Goal: Task Accomplishment & Management: Manage account settings

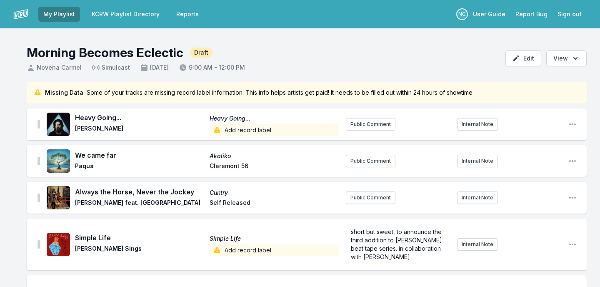
scroll to position [142, 0]
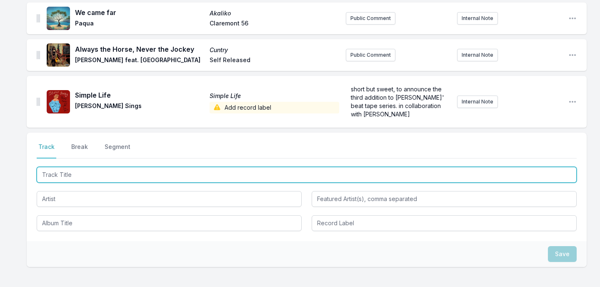
click at [152, 180] on input "Track Title" at bounding box center [307, 175] width 540 height 16
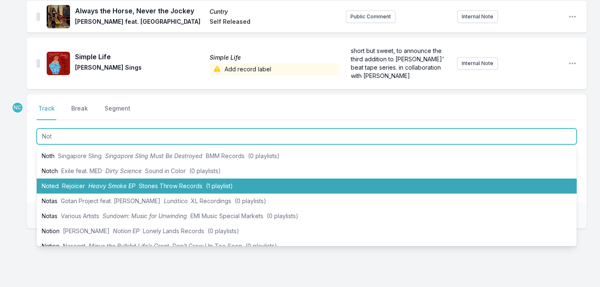
scroll to position [87, 0]
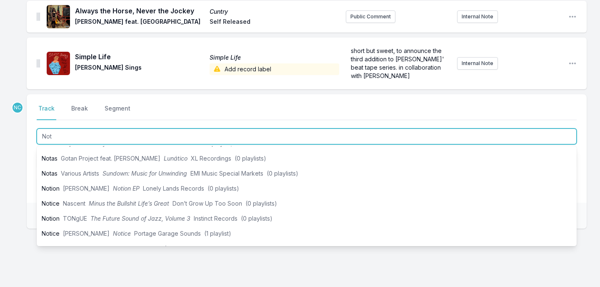
type input "Not"
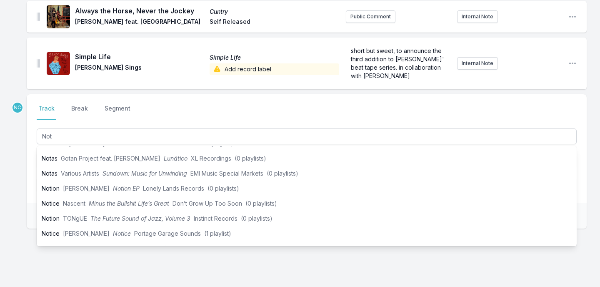
click at [18, 232] on div "Missing Data Some of your tracks are missing record label information. This inf…" at bounding box center [300, 104] width 600 height 407
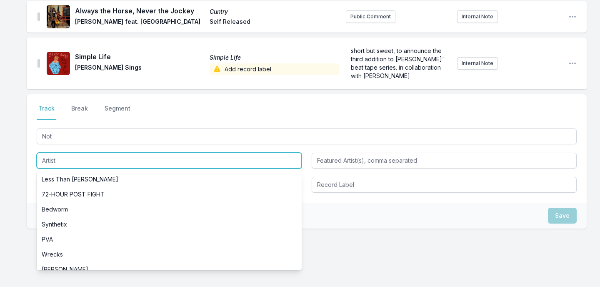
click at [92, 165] on input "Artist" at bounding box center [169, 160] width 265 height 16
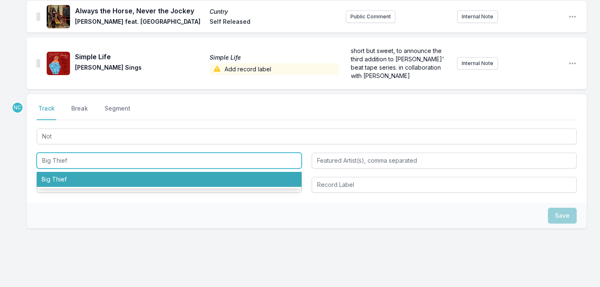
click at [75, 185] on li "Big Thief" at bounding box center [169, 179] width 265 height 15
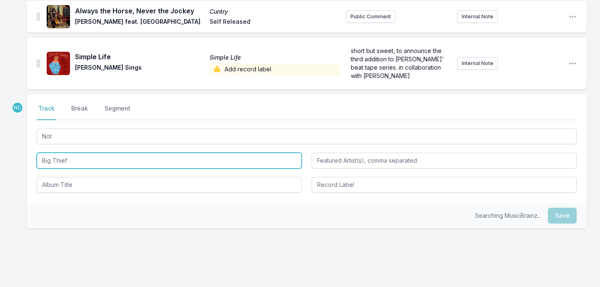
type input "Big Thief"
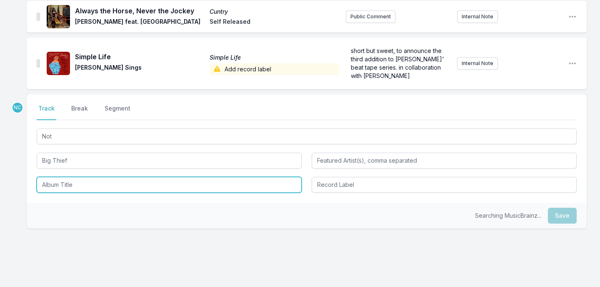
click at [80, 186] on input "Album Title" at bounding box center [169, 185] width 265 height 16
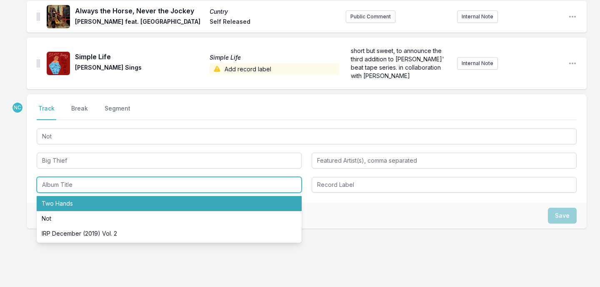
click at [90, 208] on li "Two Hands" at bounding box center [169, 203] width 265 height 15
type input "Two Hands"
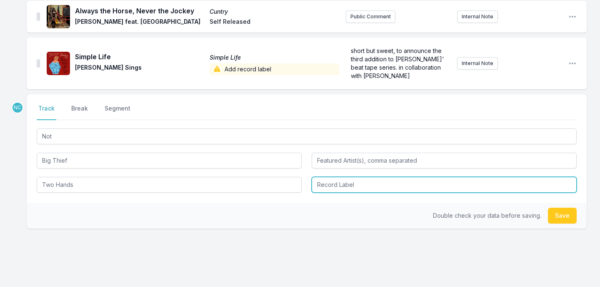
click at [322, 190] on input "Record Label" at bounding box center [444, 185] width 265 height 16
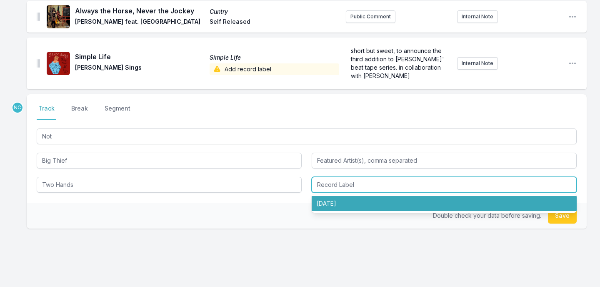
click at [336, 204] on li "[DATE]" at bounding box center [444, 203] width 265 height 15
type input "[DATE]"
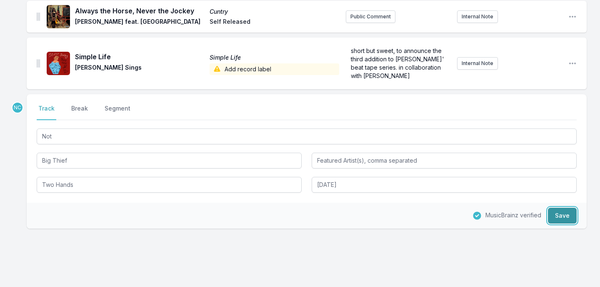
click at [558, 216] on button "Save" at bounding box center [562, 215] width 29 height 16
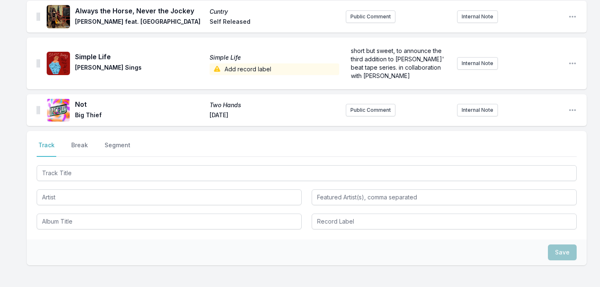
scroll to position [217, 0]
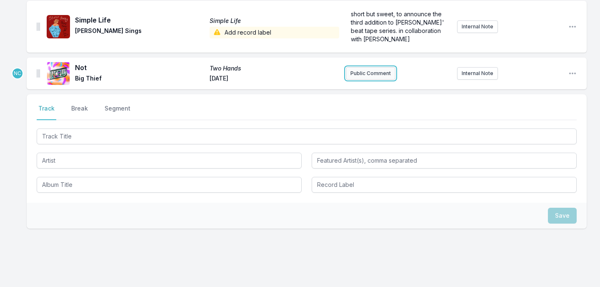
click at [383, 72] on button "Public Comment" at bounding box center [371, 73] width 50 height 12
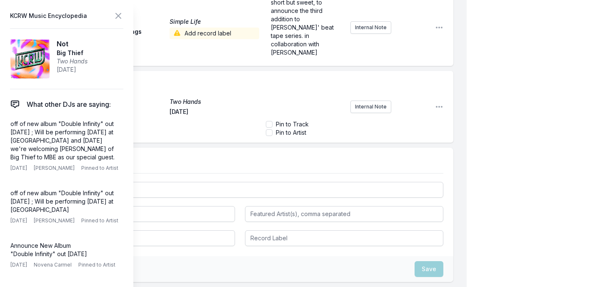
click at [314, 77] on div "﻿" at bounding box center [305, 97] width 78 height 40
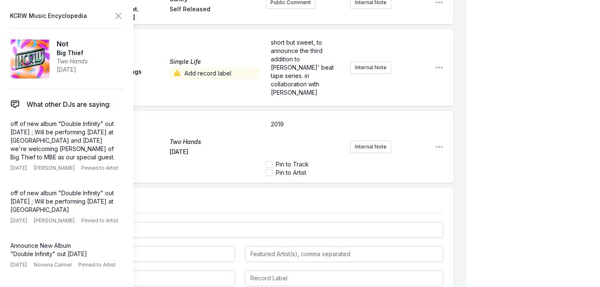
click at [532, 88] on div "My Playlist KCRW Playlist Directory Reports NC User Guide Report Bug Sign out M…" at bounding box center [300, 96] width 600 height 611
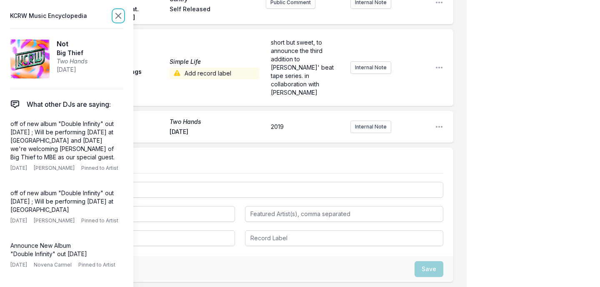
click at [120, 18] on icon at bounding box center [118, 15] width 5 height 5
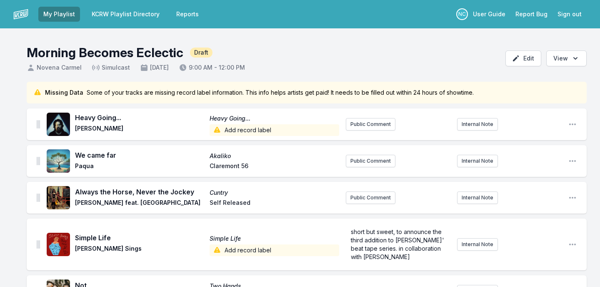
scroll to position [152, 0]
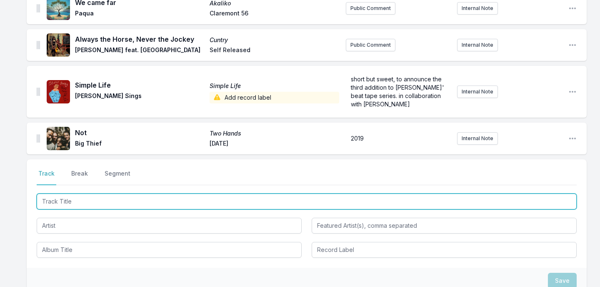
click at [172, 202] on input "Track Title" at bounding box center [307, 201] width 540 height 16
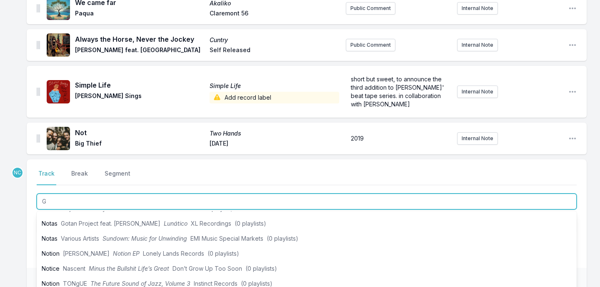
scroll to position [0, 0]
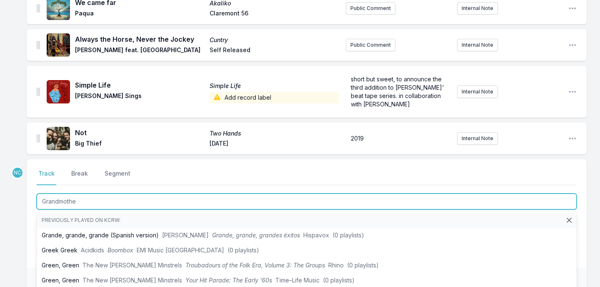
type input "Grandmother"
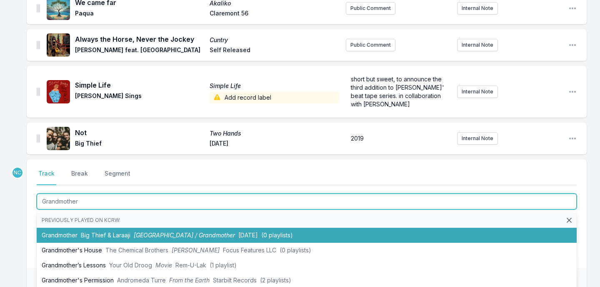
click at [159, 236] on span "[GEOGRAPHIC_DATA] / Grandmother" at bounding box center [184, 234] width 101 height 7
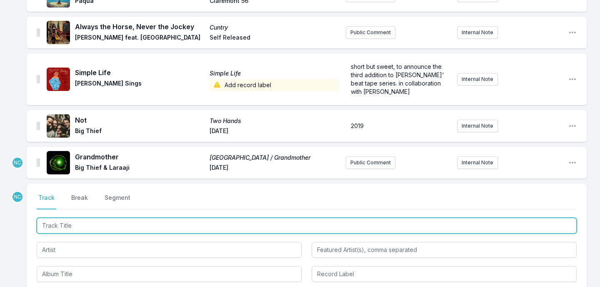
scroll to position [131, 0]
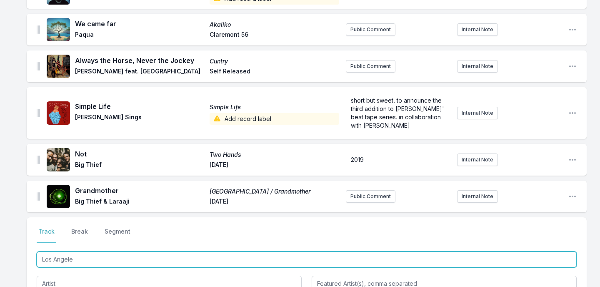
type input "[GEOGRAPHIC_DATA]"
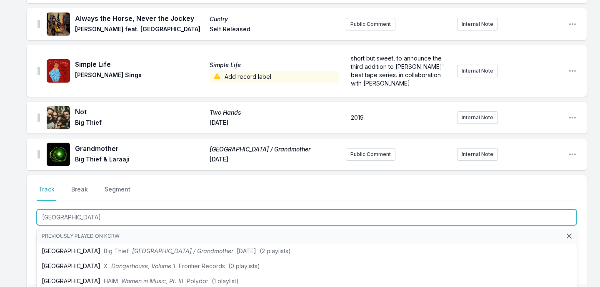
scroll to position [183, 0]
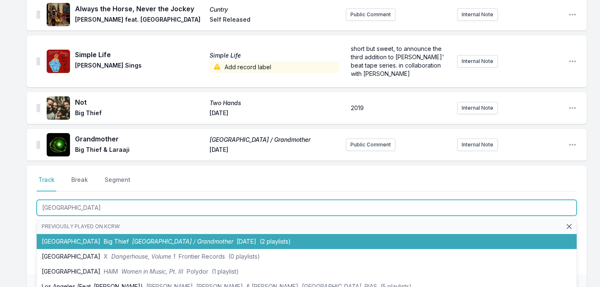
click at [157, 237] on span "[GEOGRAPHIC_DATA] / Grandmother" at bounding box center [182, 240] width 101 height 7
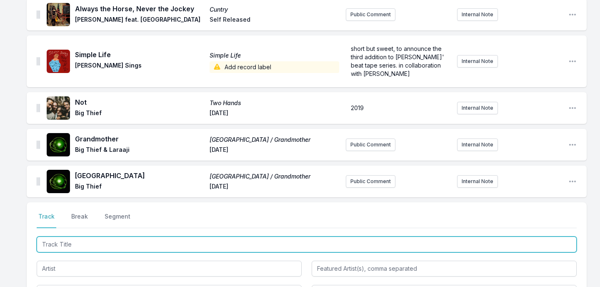
scroll to position [220, 0]
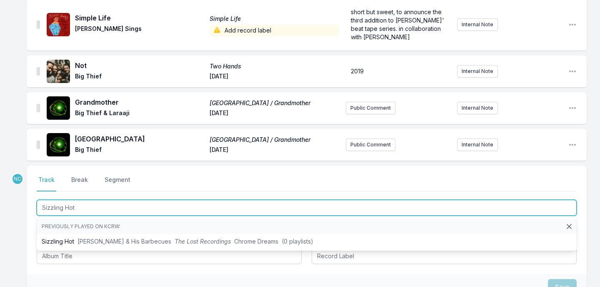
type input "Sizzling Hot"
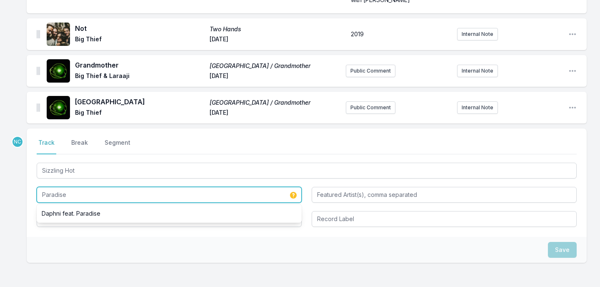
scroll to position [268, 0]
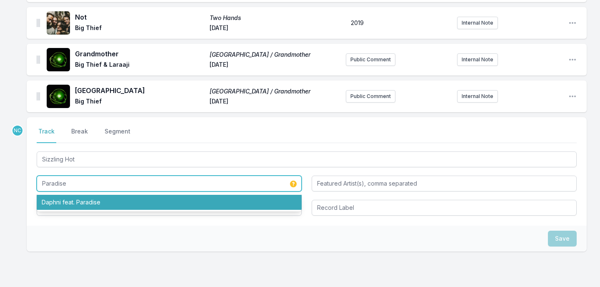
type input "Paradise"
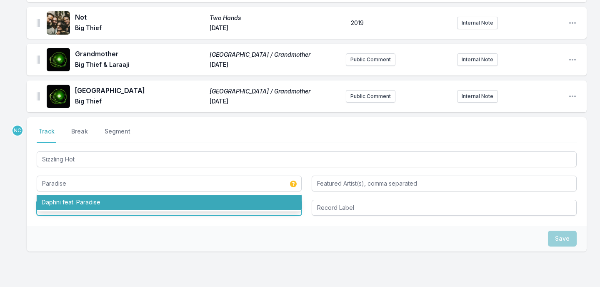
click at [143, 214] on input "Album Title" at bounding box center [169, 208] width 265 height 16
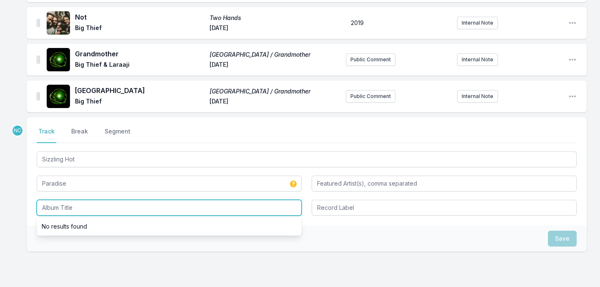
click at [141, 210] on input "Album Title" at bounding box center [169, 208] width 265 height 16
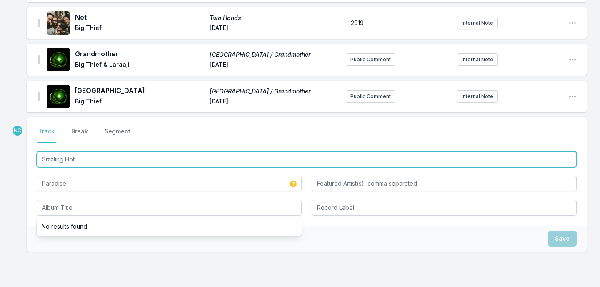
click at [63, 157] on input "Sizzling Hot" at bounding box center [307, 159] width 540 height 16
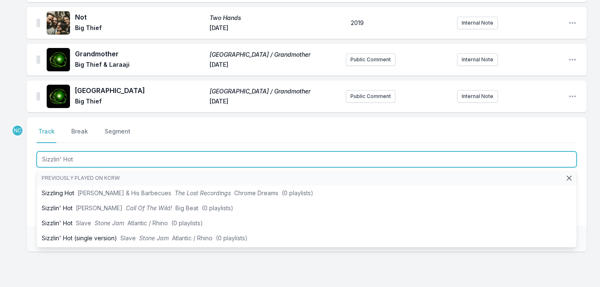
type input "Sizzlin' Hot"
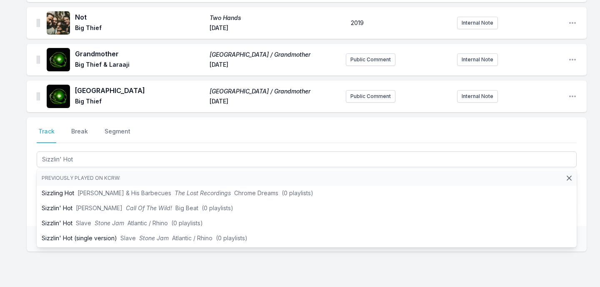
click at [97, 265] on div "Select a tab Track Break Segment Track Break Segment Sizzlin' Hot Previously pl…" at bounding box center [307, 210] width 560 height 187
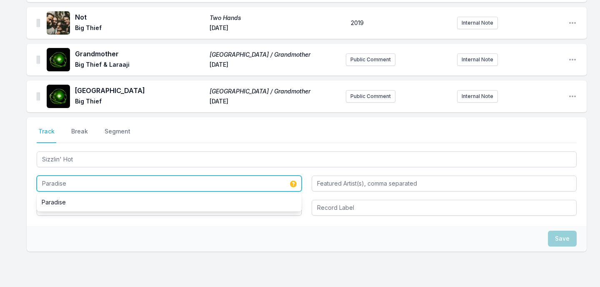
click at [102, 185] on input "Paradise" at bounding box center [169, 183] width 265 height 16
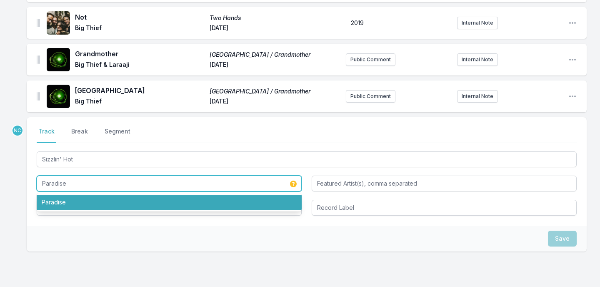
click at [93, 203] on li "Paradise" at bounding box center [169, 202] width 265 height 15
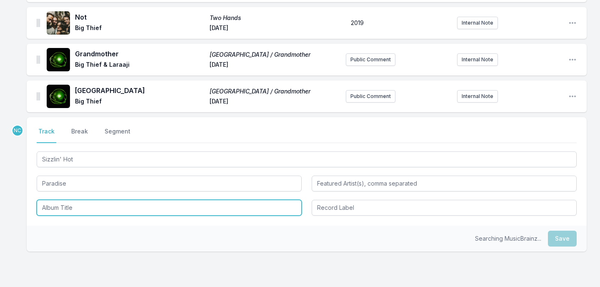
click at [91, 210] on input "Album Title" at bounding box center [169, 208] width 265 height 16
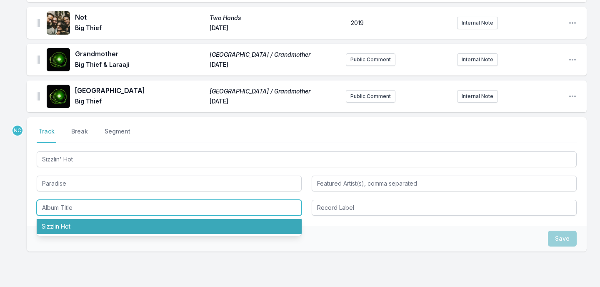
click at [90, 227] on li "Sizzlin Hot" at bounding box center [169, 226] width 265 height 15
type input "Sizzlin Hot"
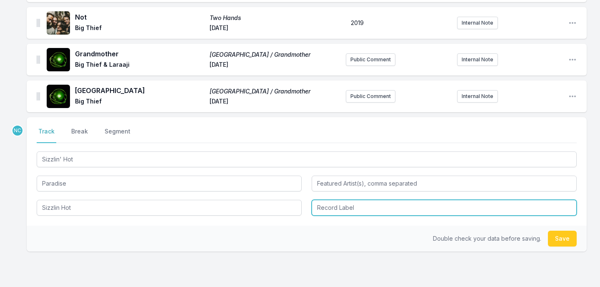
click at [340, 204] on input "Record Label" at bounding box center [444, 208] width 265 height 16
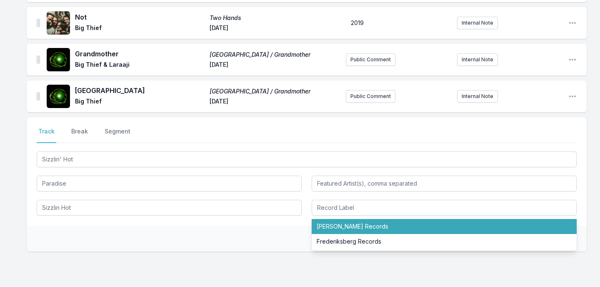
click at [487, 217] on ul "[PERSON_NAME] Records Frederiksberg Records" at bounding box center [444, 233] width 265 height 33
click at [487, 225] on li "[PERSON_NAME] Records" at bounding box center [444, 226] width 265 height 15
type input "[PERSON_NAME] Records"
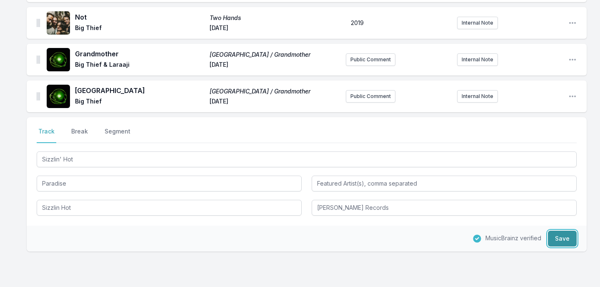
click at [564, 239] on button "Save" at bounding box center [562, 238] width 29 height 16
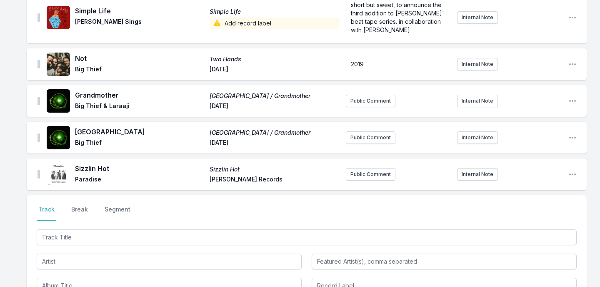
scroll to position [274, 0]
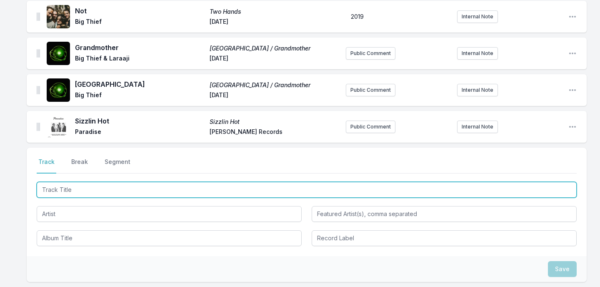
click at [190, 190] on input "Track Title" at bounding box center [307, 190] width 540 height 16
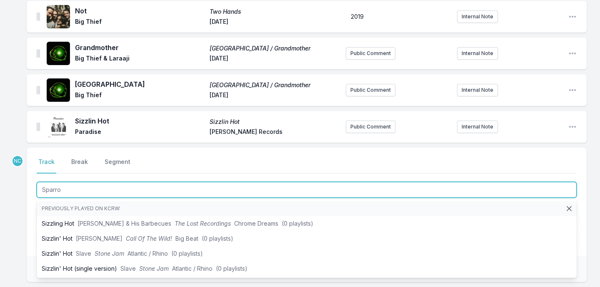
type input "Sparrow"
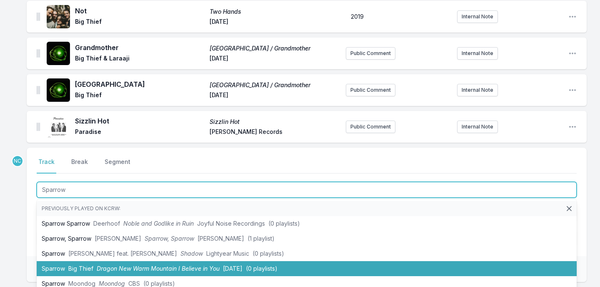
click at [187, 264] on li "Sparrow Big Thief Dragon New Warm Mountain I Believe in You [DATE] (0 playlists)" at bounding box center [307, 268] width 540 height 15
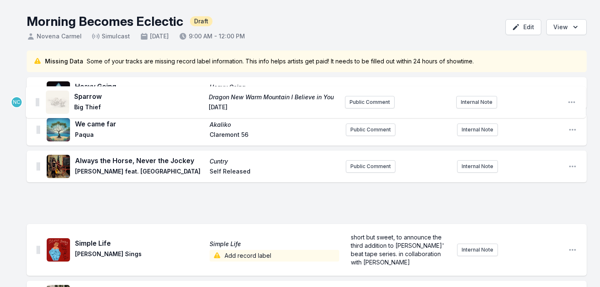
scroll to position [0, 0]
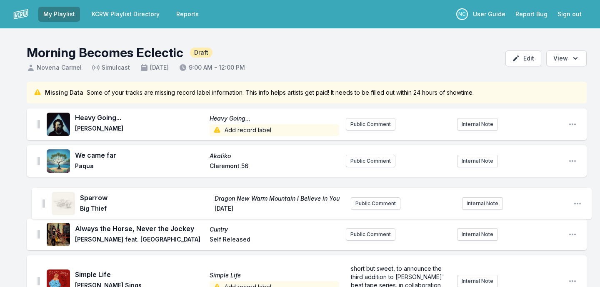
drag, startPoint x: 38, startPoint y: 124, endPoint x: 42, endPoint y: 194, distance: 70.1
click at [42, 194] on ul "Heavy Going... Heavy Going... [PERSON_NAME] Add record label Public Comment Int…" at bounding box center [307, 280] width 560 height 345
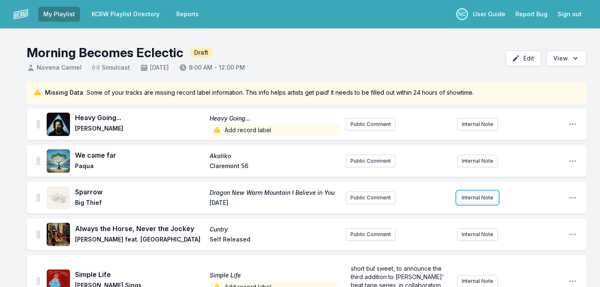
click at [478, 200] on button "Internal Note" at bounding box center [477, 197] width 41 height 12
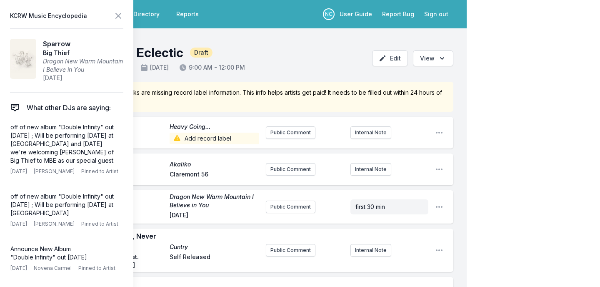
click at [118, 19] on icon at bounding box center [118, 16] width 10 height 10
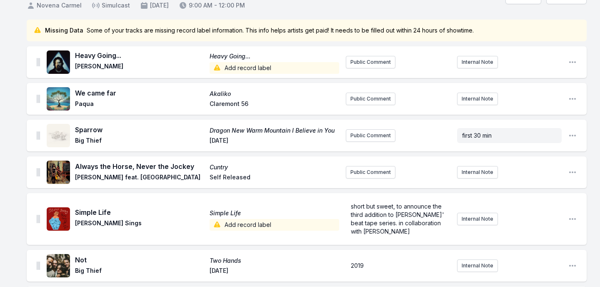
scroll to position [386, 0]
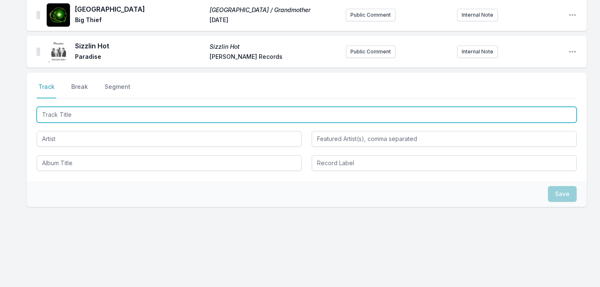
click at [139, 117] on input "Track Title" at bounding box center [307, 115] width 540 height 16
type input "Incomprehensible"
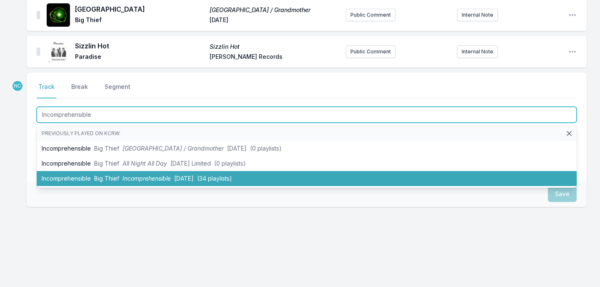
click at [179, 173] on li "Incomprehensible Big Thief Incomprehensible [DATE] (34 playlists)" at bounding box center [307, 178] width 540 height 15
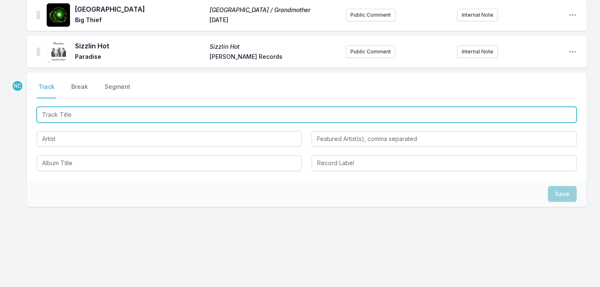
scroll to position [422, 0]
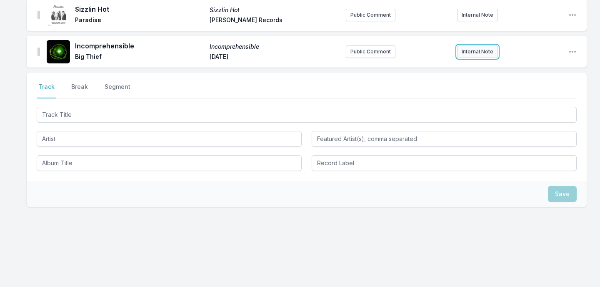
click at [483, 47] on button "Internal Note" at bounding box center [477, 51] width 41 height 12
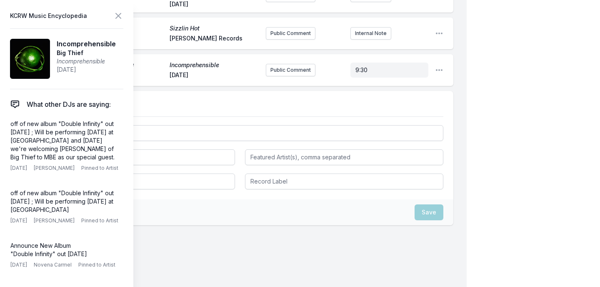
scroll to position [414, 0]
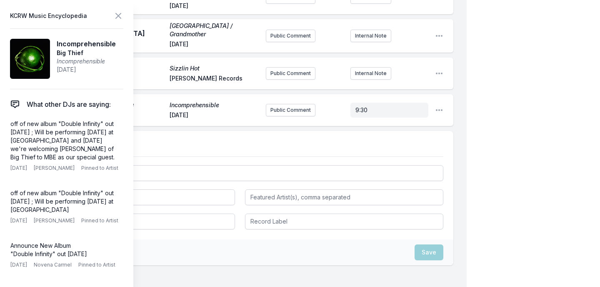
click at [113, 15] on icon at bounding box center [118, 16] width 10 height 10
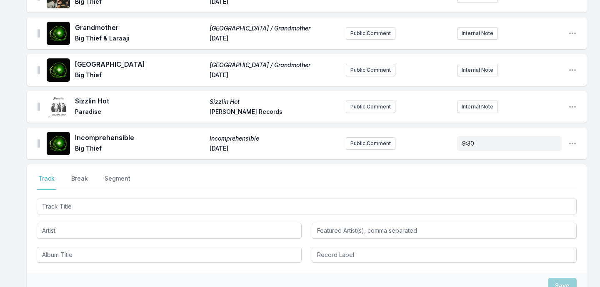
scroll to position [265, 0]
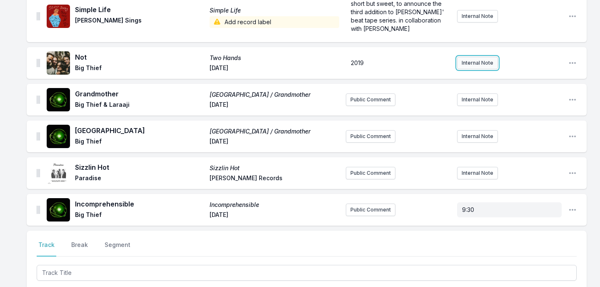
click at [468, 63] on button "Internal Note" at bounding box center [477, 63] width 41 height 12
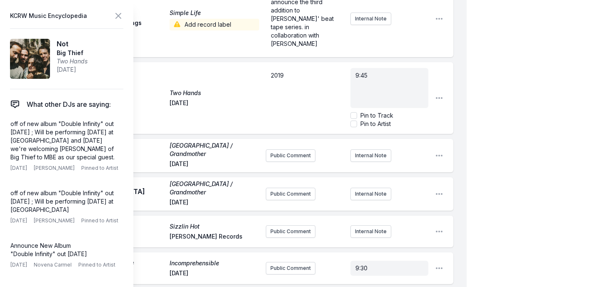
scroll to position [256, 0]
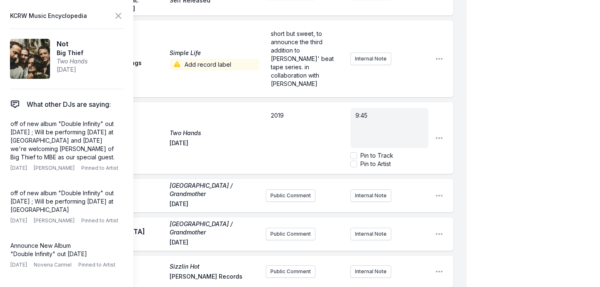
click at [521, 75] on div "My Playlist KCRW Playlist Directory Reports NC User Guide Report Bug Sign out M…" at bounding box center [300, 143] width 600 height 799
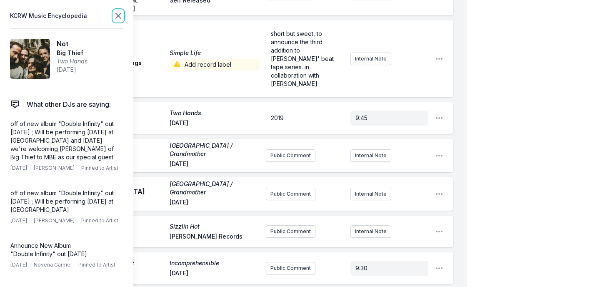
click at [119, 18] on icon at bounding box center [118, 16] width 10 height 10
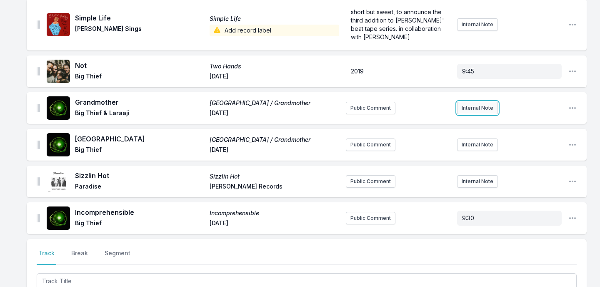
click at [480, 111] on button "Internal Note" at bounding box center [477, 108] width 41 height 12
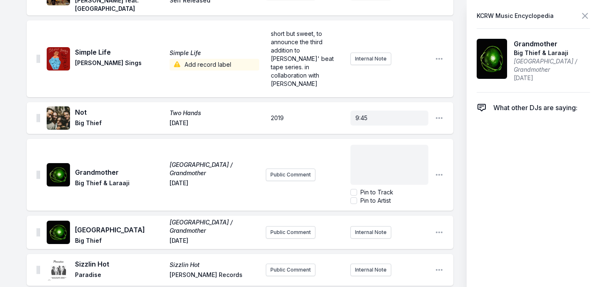
scroll to position [288, 0]
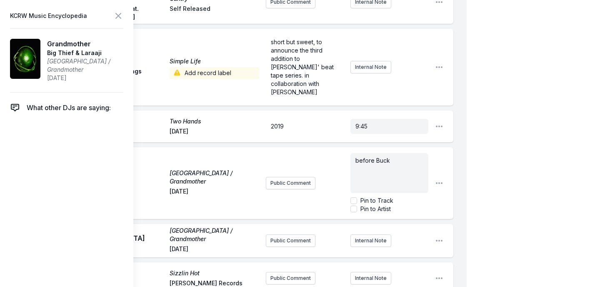
click at [510, 117] on div "My Playlist KCRW Playlist Directory Reports NC User Guide Report Bug Sign out M…" at bounding box center [300, 150] width 600 height 797
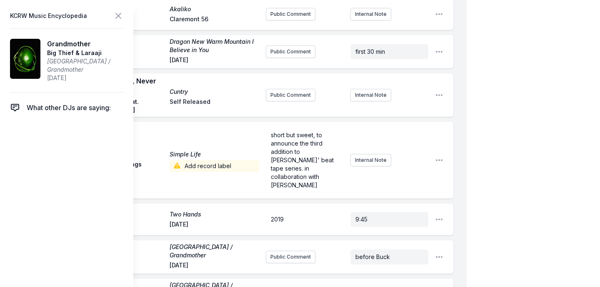
scroll to position [0, 0]
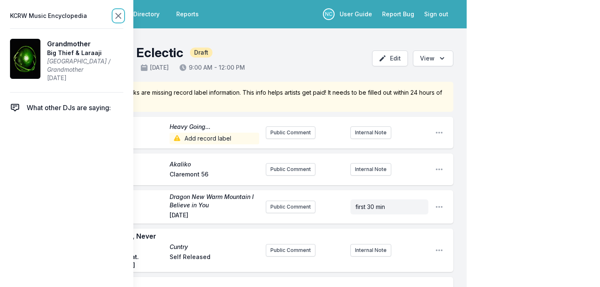
click at [117, 14] on icon at bounding box center [118, 15] width 5 height 5
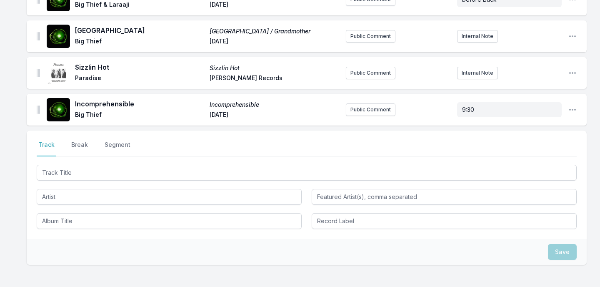
scroll to position [422, 0]
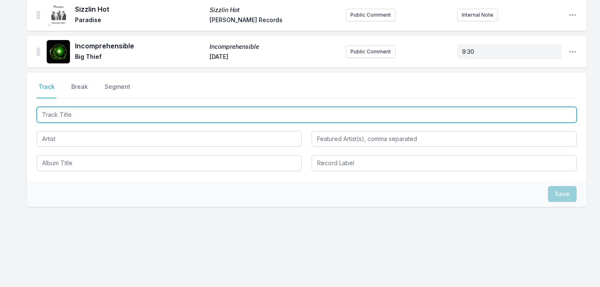
click at [170, 121] on input "Track Title" at bounding box center [307, 115] width 540 height 16
type input "Certainty"
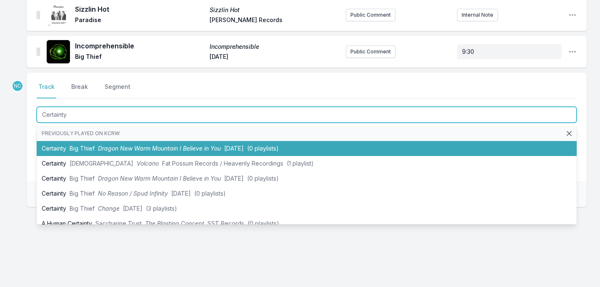
click at [230, 144] on li "Certainty Big Thief Dragon New Warm Mountain I Believe in You [DATE] (0 playlis…" at bounding box center [307, 148] width 540 height 15
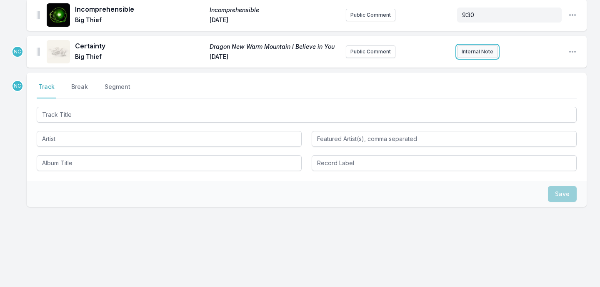
click at [477, 52] on button "Internal Note" at bounding box center [477, 51] width 41 height 12
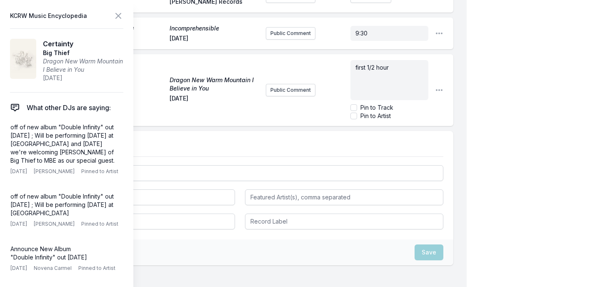
scroll to position [452, 0]
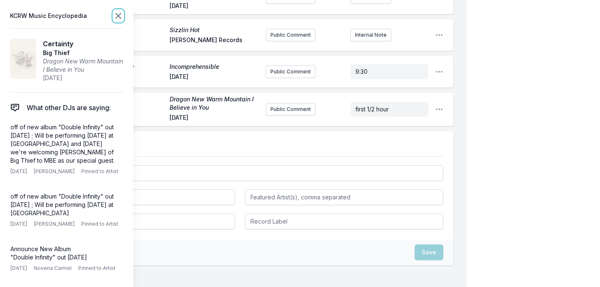
click at [120, 15] on icon at bounding box center [118, 16] width 10 height 10
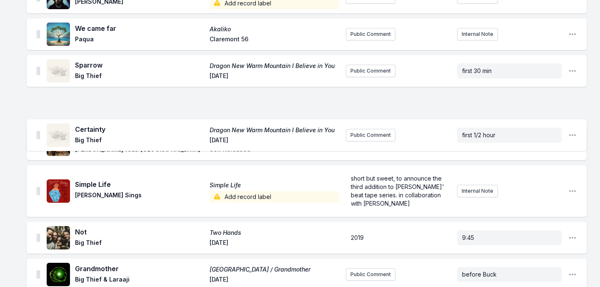
scroll to position [95, 0]
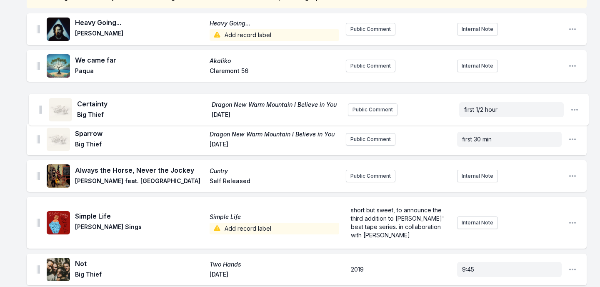
drag, startPoint x: 37, startPoint y: 138, endPoint x: 39, endPoint y: 103, distance: 35.1
click at [39, 103] on ul "Heavy Going... Heavy Going... [PERSON_NAME] Add record label Public Comment Int…" at bounding box center [307, 222] width 560 height 418
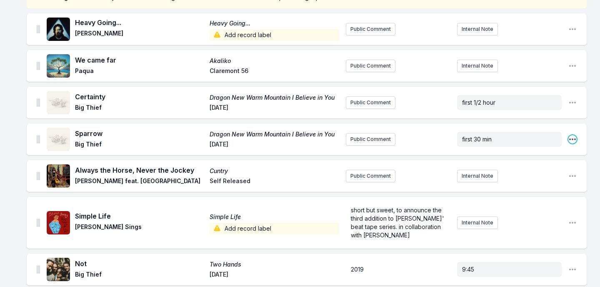
click at [572, 139] on icon "Open playlist item options" at bounding box center [572, 139] width 7 height 2
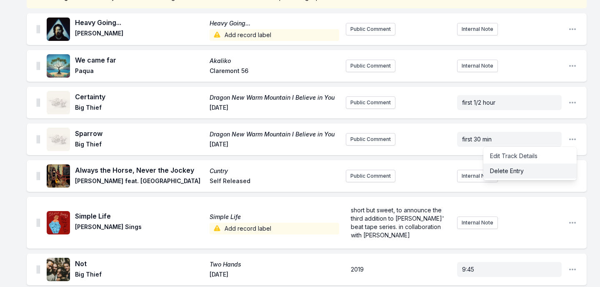
click at [507, 176] on button "Delete Entry" at bounding box center [529, 170] width 93 height 15
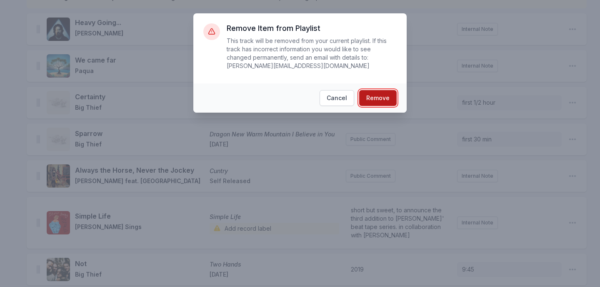
click at [380, 99] on button "Remove" at bounding box center [377, 98] width 37 height 16
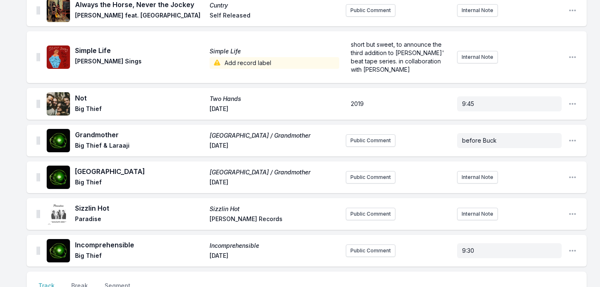
scroll to position [422, 0]
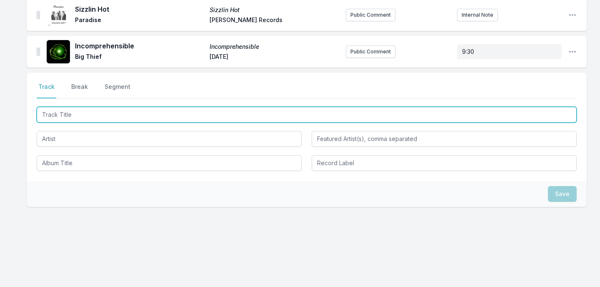
click at [155, 118] on input "Track Title" at bounding box center [307, 115] width 540 height 16
type input "Change"
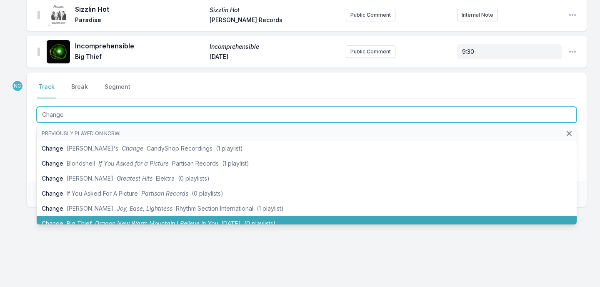
click at [145, 219] on li "Change Big Thief Dragon New Warm Mountain I Believe in You [DATE] (0 playlists)" at bounding box center [307, 223] width 540 height 15
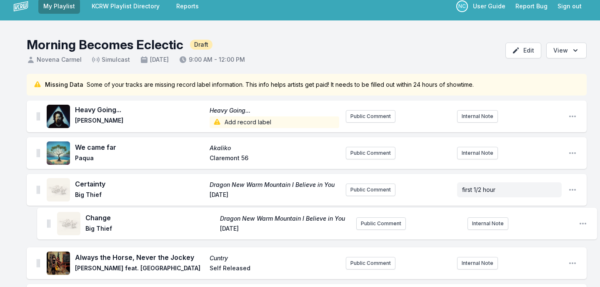
scroll to position [12, 0]
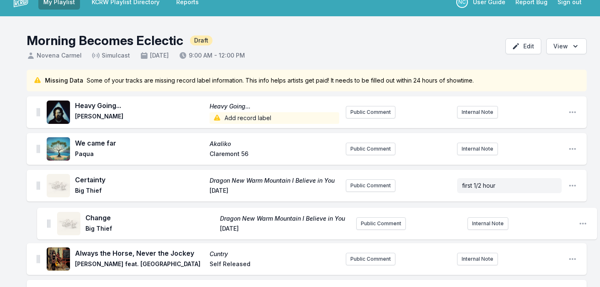
drag, startPoint x: 39, startPoint y: 51, endPoint x: 50, endPoint y: 223, distance: 172.4
